Goal: Transaction & Acquisition: Purchase product/service

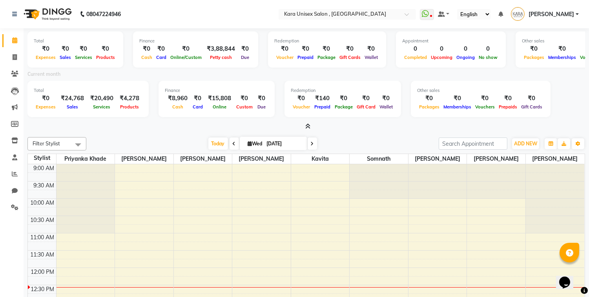
click at [233, 141] on icon at bounding box center [234, 143] width 3 height 5
type input "02-09-2025"
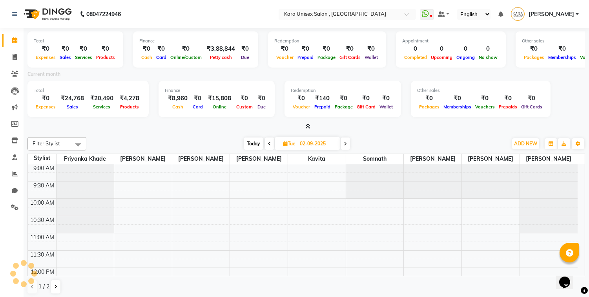
scroll to position [104, 0]
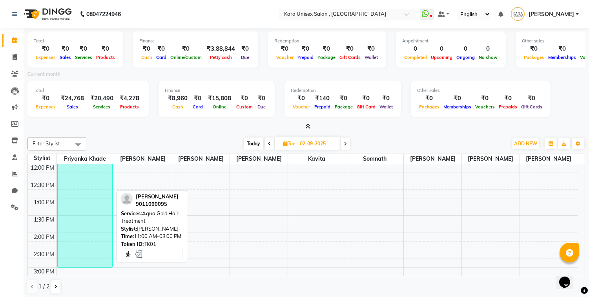
click at [88, 219] on div "[PERSON_NAME], TK01, 11:00 AM-03:00 PM, Aqua Gold Hair Treatment" at bounding box center [85, 199] width 55 height 138
select select "3"
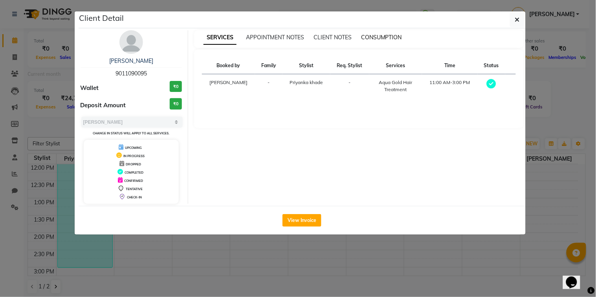
click at [401, 38] on span "CONSUMPTION" at bounding box center [381, 37] width 41 height 7
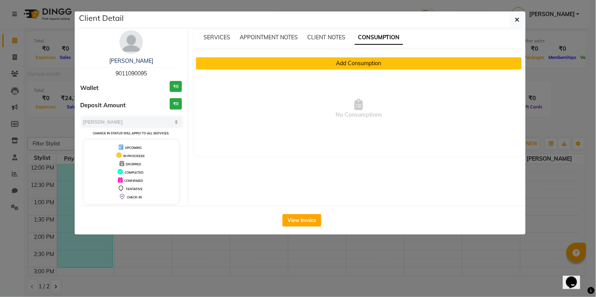
click at [385, 61] on button "Add Consumption" at bounding box center [359, 63] width 326 height 12
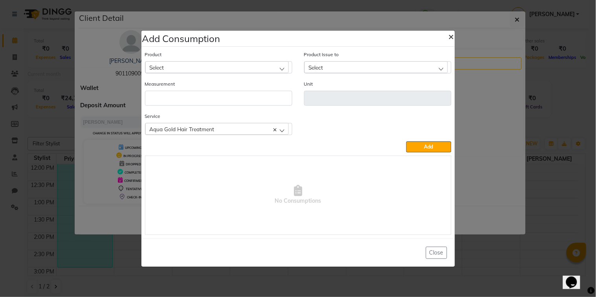
click at [449, 33] on span "×" at bounding box center [450, 36] width 5 height 12
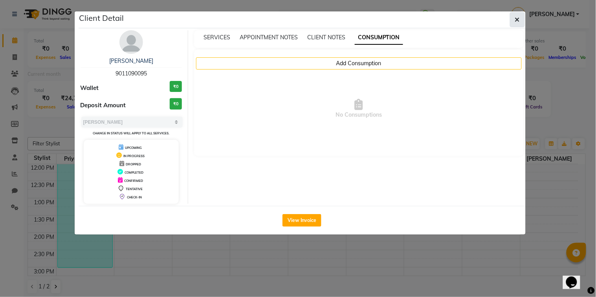
click at [515, 17] on icon "button" at bounding box center [517, 19] width 5 height 6
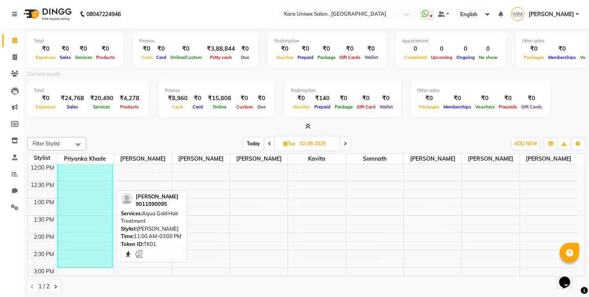
click at [99, 236] on div "[PERSON_NAME], TK01, 11:00 AM-03:00 PM, Aqua Gold Hair Treatment" at bounding box center [85, 199] width 55 height 138
select select "3"
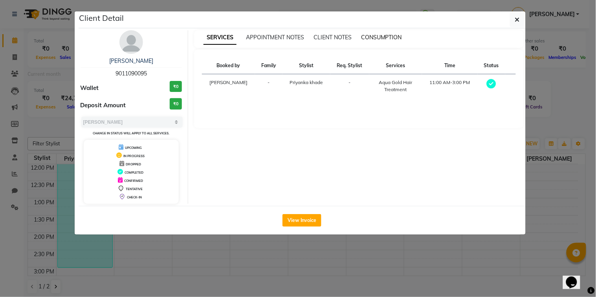
click at [378, 40] on span "CONSUMPTION" at bounding box center [381, 37] width 41 height 7
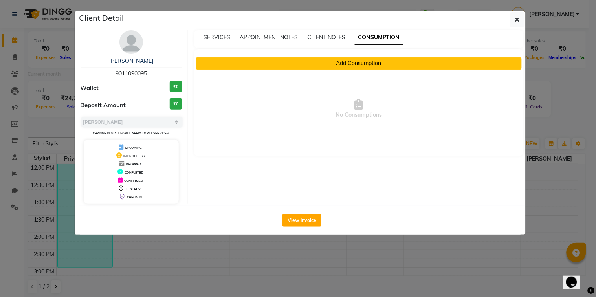
click at [378, 66] on button "Add Consumption" at bounding box center [359, 63] width 326 height 12
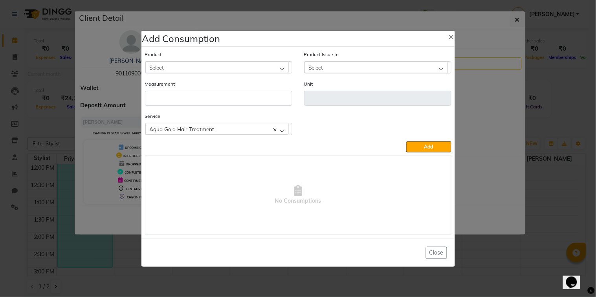
click at [255, 70] on div "Select" at bounding box center [216, 67] width 143 height 12
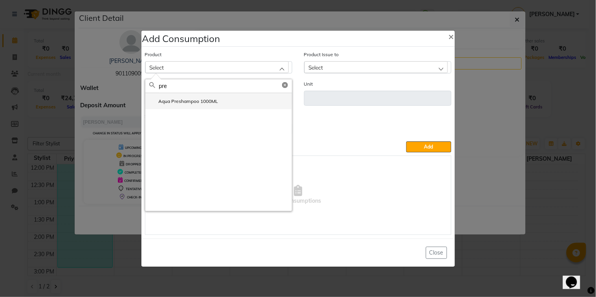
type input "pre"
click at [254, 100] on li "Aqua Preshampoo 1000ML" at bounding box center [218, 101] width 146 height 16
type input "ML"
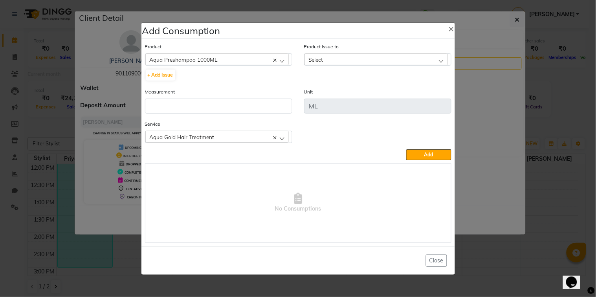
click at [360, 58] on div "Select" at bounding box center [375, 59] width 143 height 12
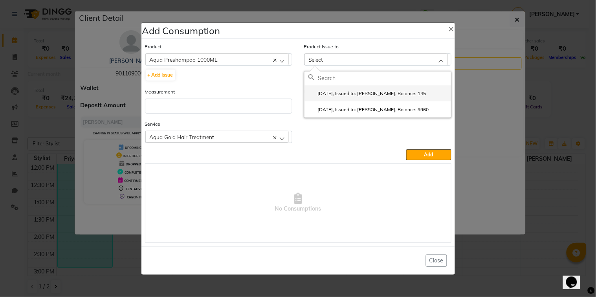
click at [375, 100] on li "[DATE], Issued to: [PERSON_NAME], Balance: 145" at bounding box center [377, 93] width 146 height 16
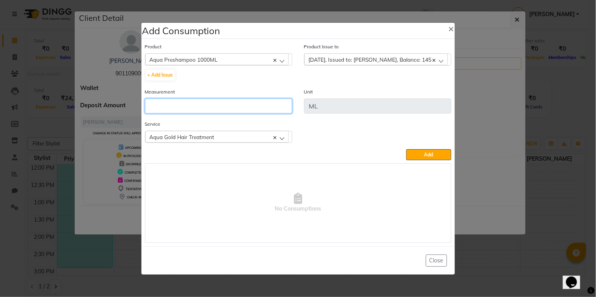
click at [282, 112] on input "number" at bounding box center [218, 106] width 147 height 15
type input "8"
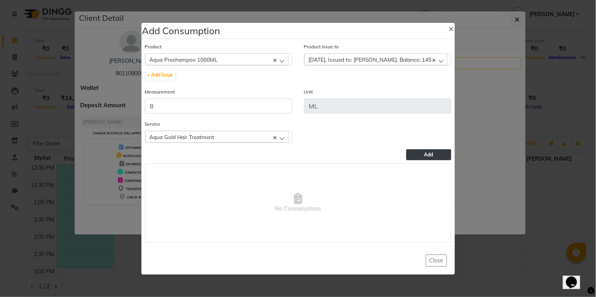
click at [426, 157] on span "Add" at bounding box center [428, 155] width 9 height 6
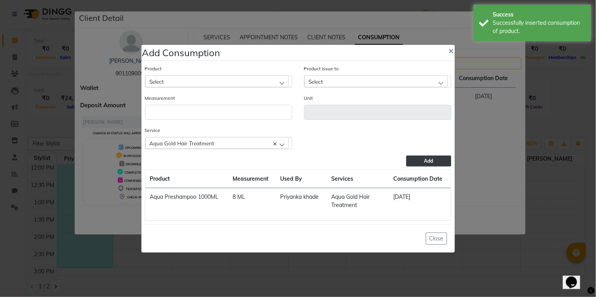
click at [216, 73] on div "Product Select Aknea Face Gel" at bounding box center [218, 75] width 147 height 23
click at [216, 80] on div "Select" at bounding box center [216, 81] width 143 height 12
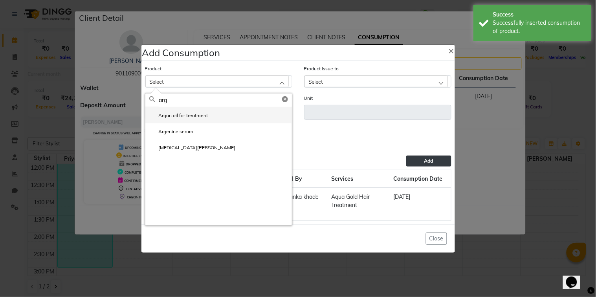
type input "arg"
click at [209, 115] on li "Argan oil for treatment" at bounding box center [218, 115] width 146 height 16
type input "ml"
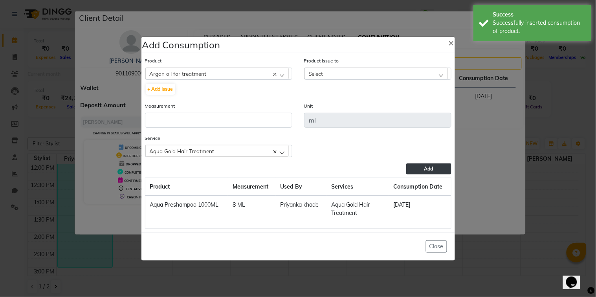
click at [319, 69] on div "Select" at bounding box center [375, 74] width 143 height 12
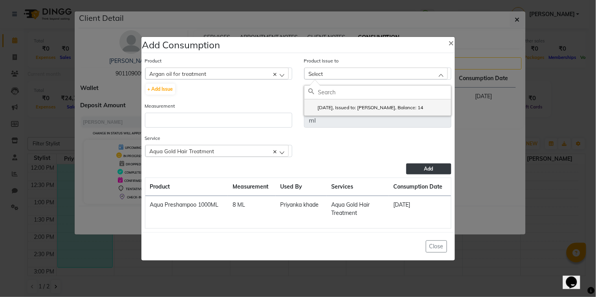
click at [342, 109] on label "[DATE], Issued to: [PERSON_NAME], Balance: 14" at bounding box center [365, 107] width 115 height 7
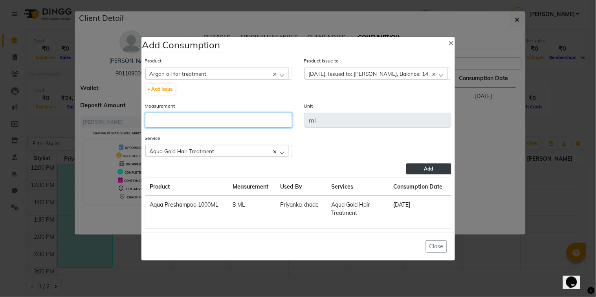
click at [254, 115] on input "number" at bounding box center [218, 120] width 147 height 15
type input "2"
click at [418, 169] on button "Add" at bounding box center [428, 168] width 45 height 11
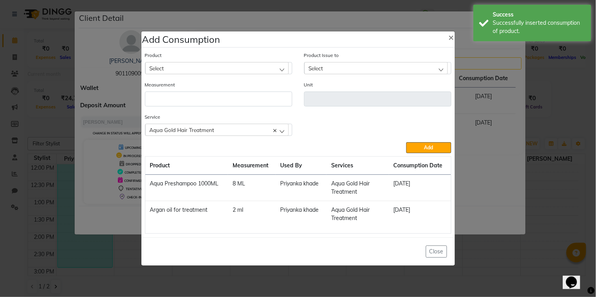
click at [273, 68] on div "Select" at bounding box center [216, 68] width 143 height 12
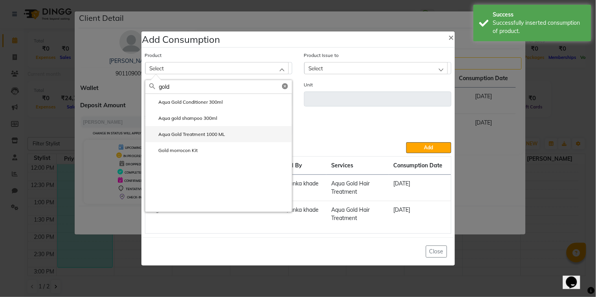
type input "gold"
click at [261, 138] on li "Aqua Gold Treatment 1000 ML" at bounding box center [218, 134] width 146 height 16
type input "ML"
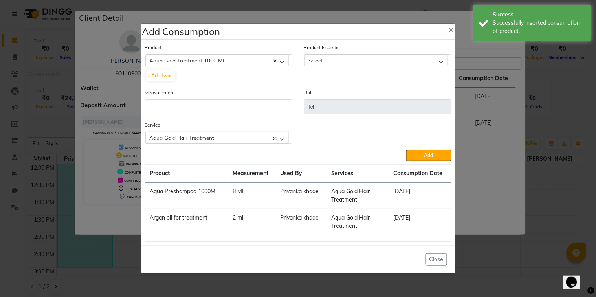
click at [373, 60] on div "Select" at bounding box center [375, 60] width 143 height 12
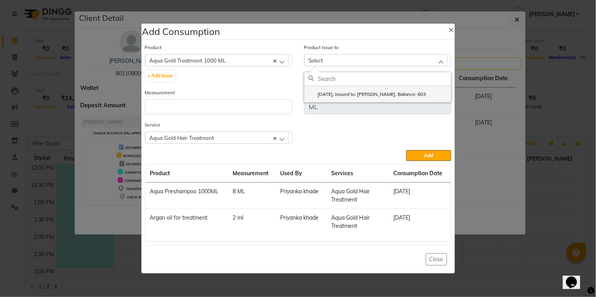
click at [383, 91] on label "[DATE], Issued to: [PERSON_NAME], Balance: 603" at bounding box center [367, 94] width 118 height 7
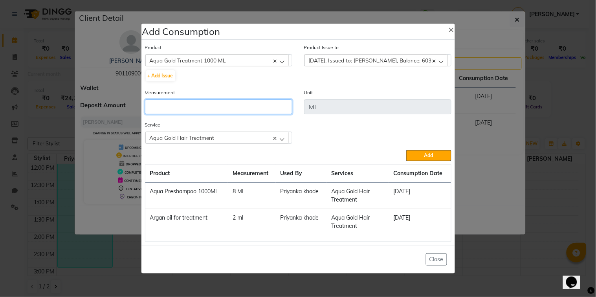
click at [247, 103] on input "number" at bounding box center [218, 106] width 147 height 15
type input "57"
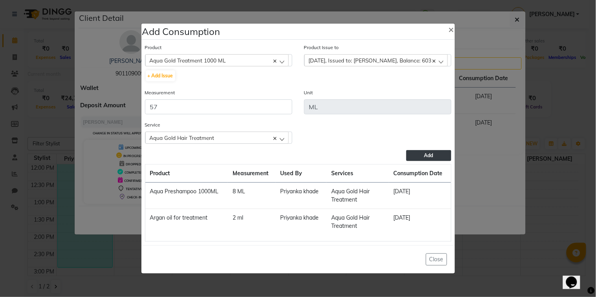
click at [423, 152] on button "Add" at bounding box center [428, 155] width 45 height 11
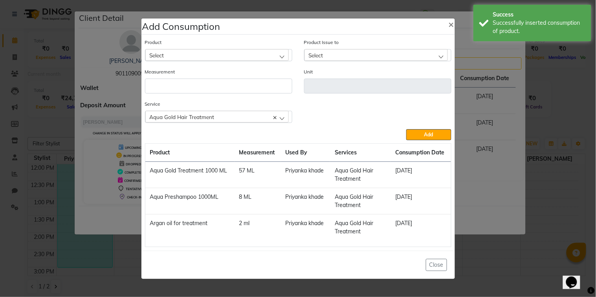
click at [277, 55] on div "Select" at bounding box center [216, 55] width 143 height 12
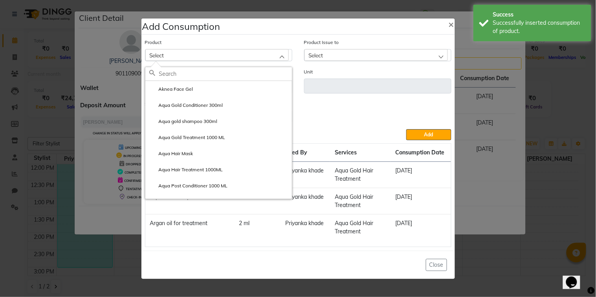
click at [277, 55] on div "Select" at bounding box center [216, 55] width 143 height 12
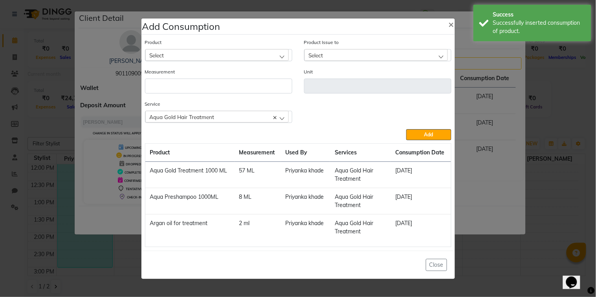
click at [277, 55] on div "Select" at bounding box center [216, 55] width 143 height 12
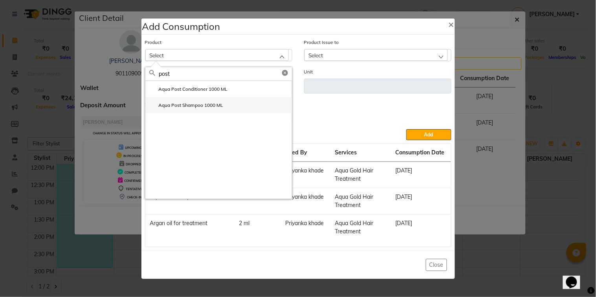
type input "post"
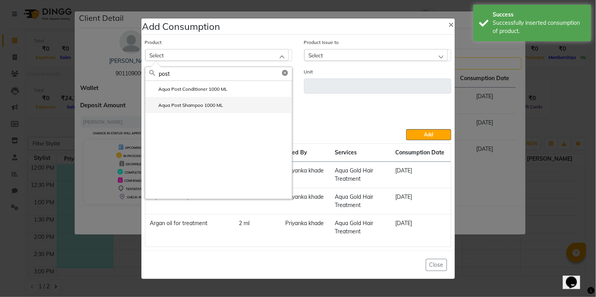
click at [249, 102] on li "Aqua Post Shampoo 1000 ML" at bounding box center [218, 105] width 146 height 16
type input "ml"
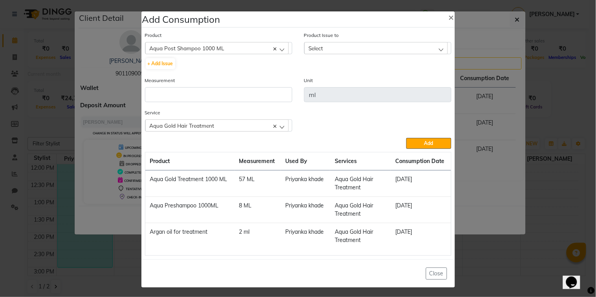
click at [357, 48] on div "Select" at bounding box center [375, 48] width 143 height 12
click at [370, 86] on li "[DATE], Issued to: [PERSON_NAME], Balance: 223" at bounding box center [377, 82] width 146 height 16
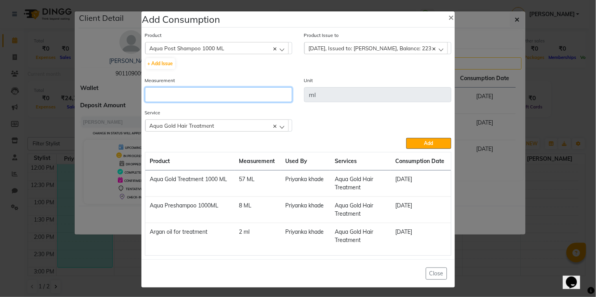
click at [262, 92] on input "number" at bounding box center [218, 94] width 147 height 15
type input "6"
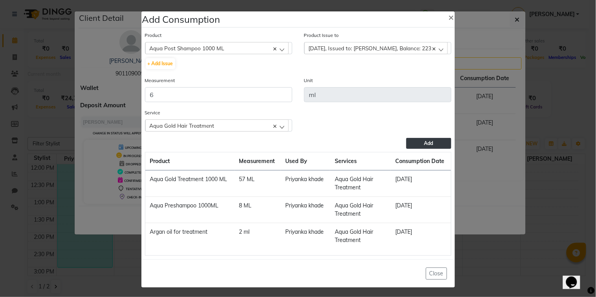
click at [419, 140] on button "Add" at bounding box center [428, 143] width 45 height 11
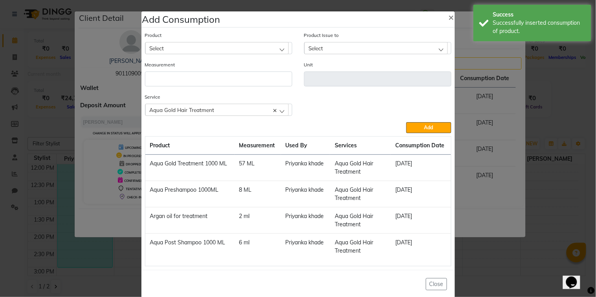
click at [267, 48] on div "Select" at bounding box center [216, 48] width 143 height 12
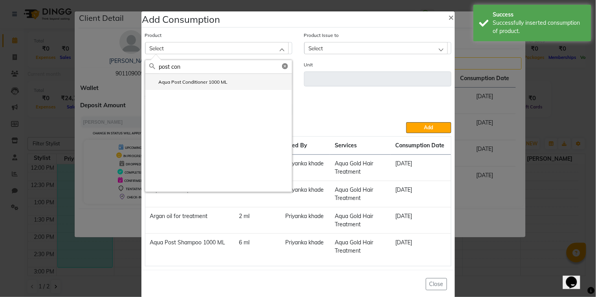
type input "post con"
click at [260, 77] on li "Aqua Post Conditioner 1000 ML" at bounding box center [218, 82] width 146 height 16
type input "ml"
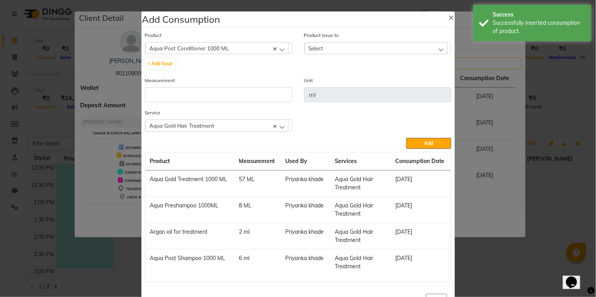
click at [345, 42] on div "Select" at bounding box center [375, 48] width 143 height 12
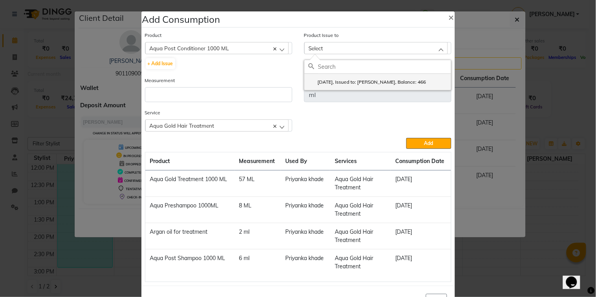
click at [337, 79] on li "[DATE], Issued to: [PERSON_NAME], Balance: 466" at bounding box center [377, 82] width 146 height 16
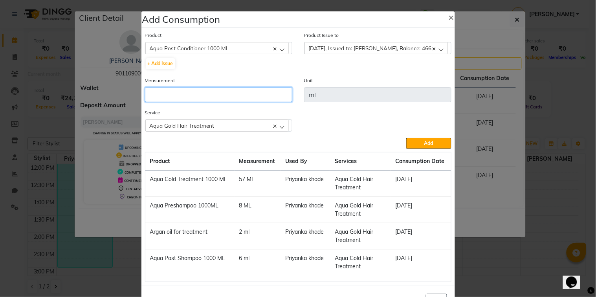
click at [231, 97] on input "number" at bounding box center [218, 94] width 147 height 15
type input "5"
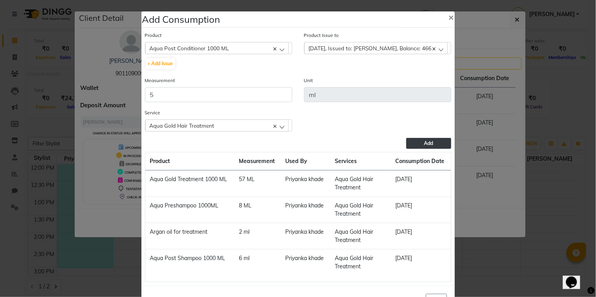
click at [427, 143] on span "Add" at bounding box center [428, 143] width 9 height 6
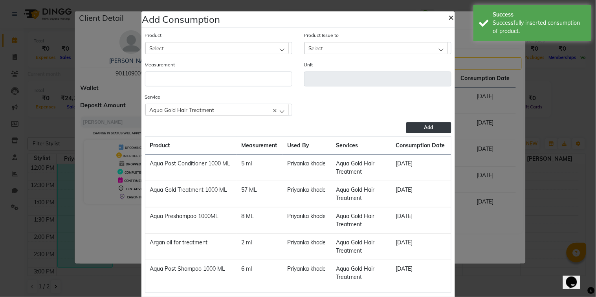
click at [448, 15] on span "×" at bounding box center [450, 17] width 5 height 12
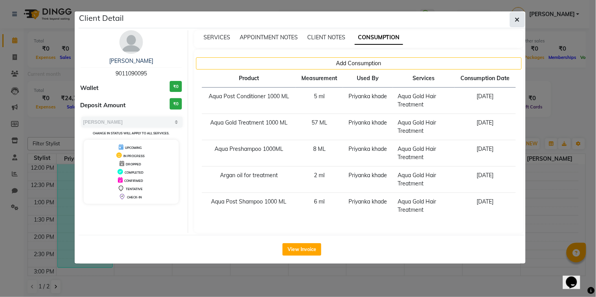
click at [524, 19] on button "button" at bounding box center [517, 19] width 15 height 15
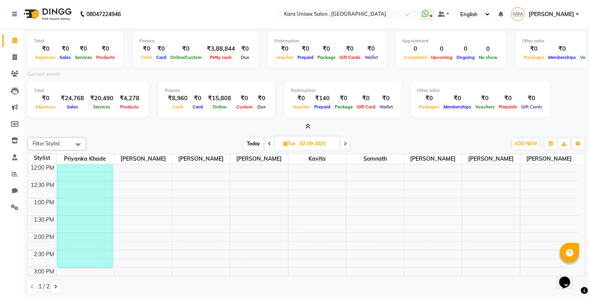
click at [286, 143] on icon at bounding box center [286, 143] width 4 height 5
select select "9"
select select "2025"
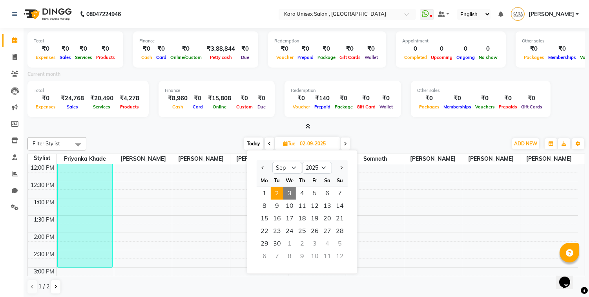
click at [292, 194] on span "3" at bounding box center [290, 193] width 13 height 13
type input "[DATE]"
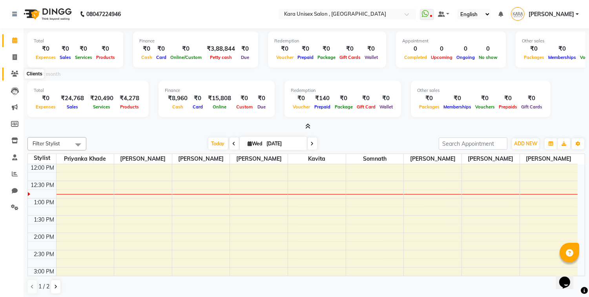
click at [15, 75] on icon at bounding box center [14, 74] width 7 height 6
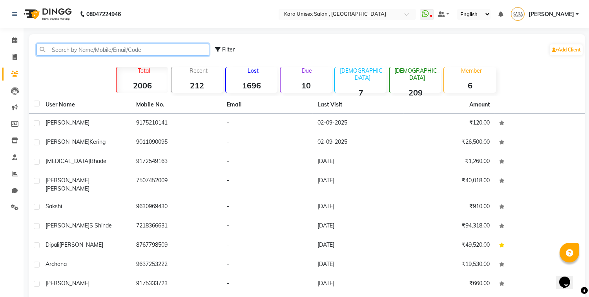
click at [106, 46] on input "text" at bounding box center [123, 50] width 173 height 12
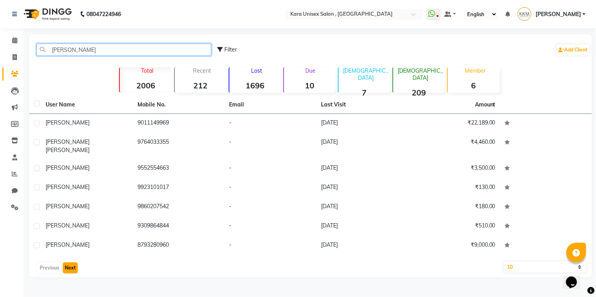
type input "[PERSON_NAME]"
click at [70, 262] on button "Next" at bounding box center [70, 267] width 15 height 11
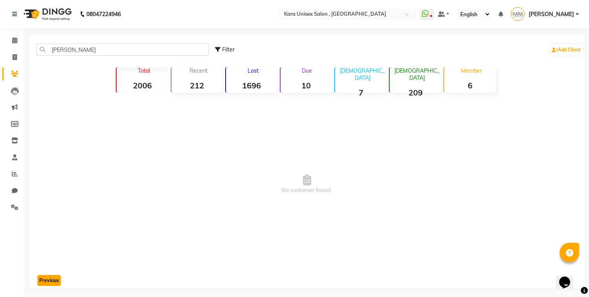
click at [53, 282] on button "Previous" at bounding box center [49, 280] width 24 height 11
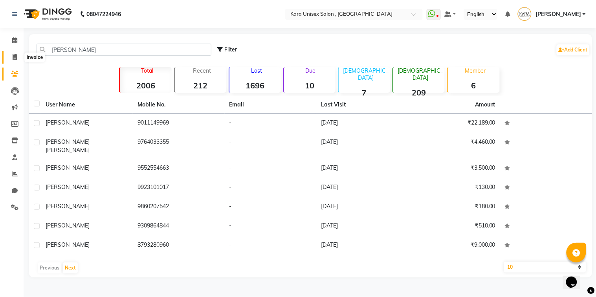
click at [16, 57] on icon at bounding box center [15, 57] width 4 height 6
select select "service"
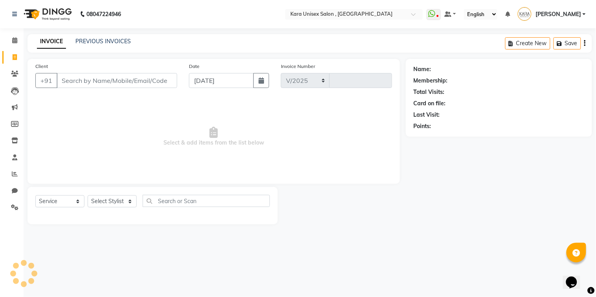
select select "7293"
type input "0527"
click at [69, 77] on input "Client" at bounding box center [117, 80] width 121 height 15
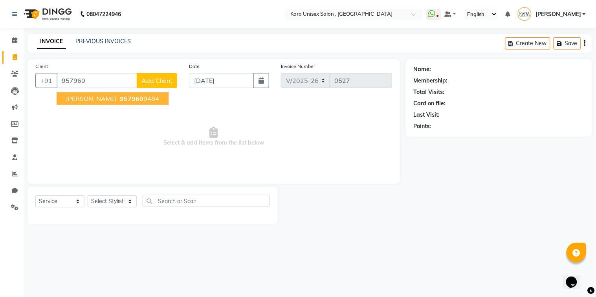
click at [72, 101] on span "[PERSON_NAME]" at bounding box center [91, 99] width 51 height 8
type input "9579609484"
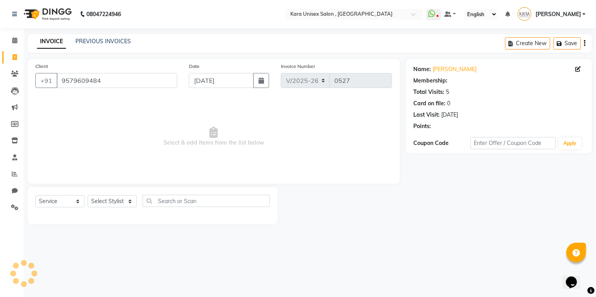
select select "1: Object"
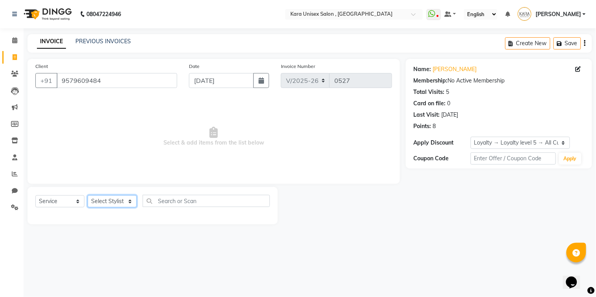
select select "90398"
click at [88, 196] on select "Select Stylist Alka Atul [PERSON_NAME] Guru [PERSON_NAME] Neha [PERSON_NAME] [P…" at bounding box center [112, 201] width 49 height 12
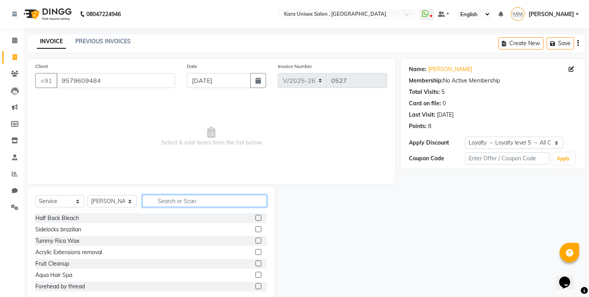
click at [201, 202] on input "text" at bounding box center [205, 201] width 124 height 12
type input "thre"
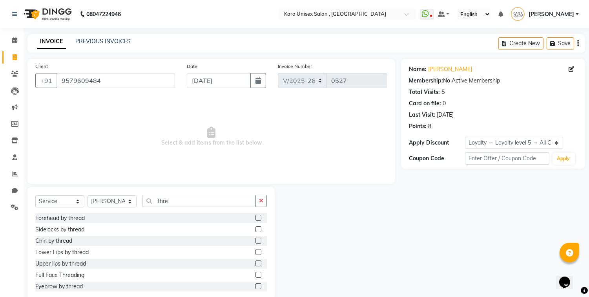
click at [256, 252] on label at bounding box center [259, 252] width 6 height 6
click at [256, 252] on input "checkbox" at bounding box center [258, 252] width 5 height 5
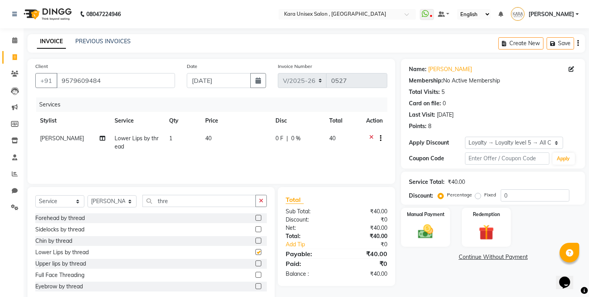
checkbox input "false"
click at [256, 284] on label at bounding box center [259, 285] width 6 height 6
click at [256, 284] on input "checkbox" at bounding box center [258, 285] width 5 height 5
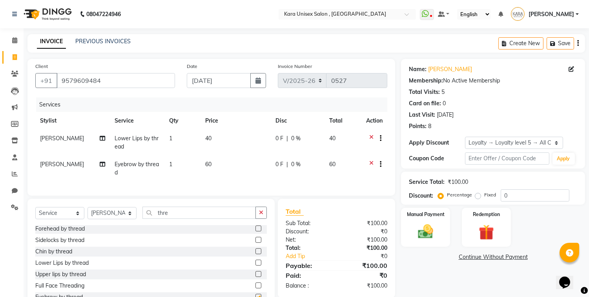
checkbox input "false"
click at [441, 273] on div "Name: [PERSON_NAME] Membership: No Active Membership Total Visits: 5 Card on fi…" at bounding box center [496, 187] width 190 height 256
click at [434, 226] on img at bounding box center [426, 232] width 26 height 18
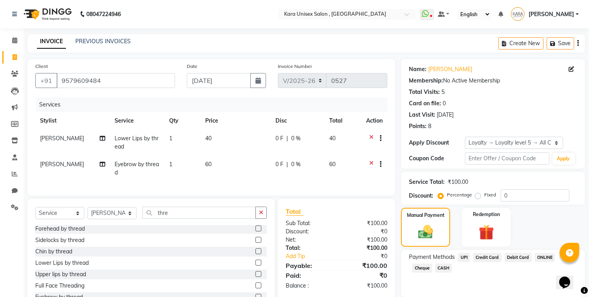
click at [465, 257] on span "UPI" at bounding box center [464, 257] width 12 height 9
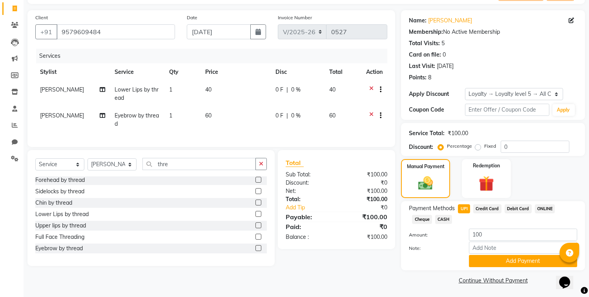
scroll to position [49, 0]
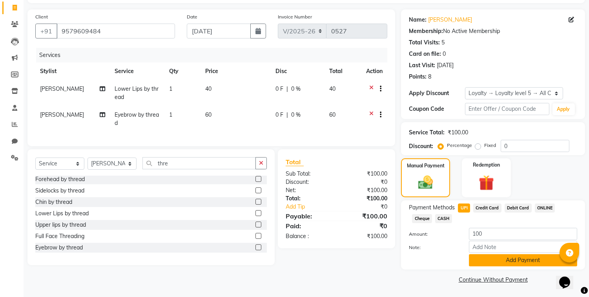
click at [485, 254] on button "Add Payment" at bounding box center [523, 260] width 108 height 12
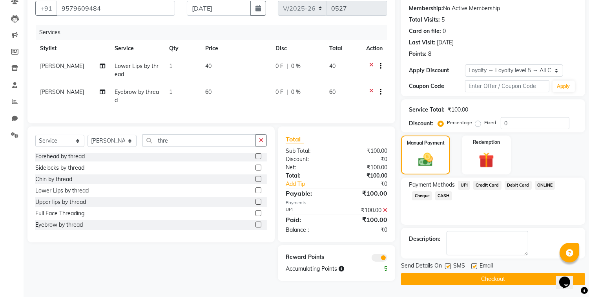
scroll to position [74, 0]
click at [499, 273] on button "Checkout" at bounding box center [493, 279] width 184 height 12
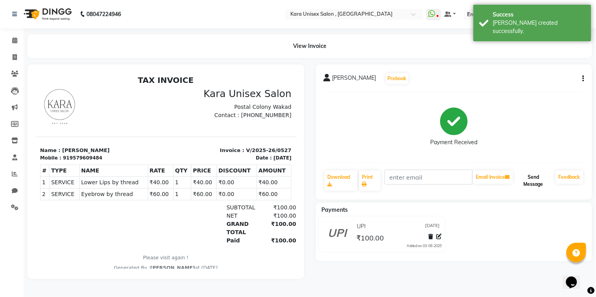
click at [535, 186] on button "Send Message" at bounding box center [533, 180] width 38 height 20
